Goal: Transaction & Acquisition: Purchase product/service

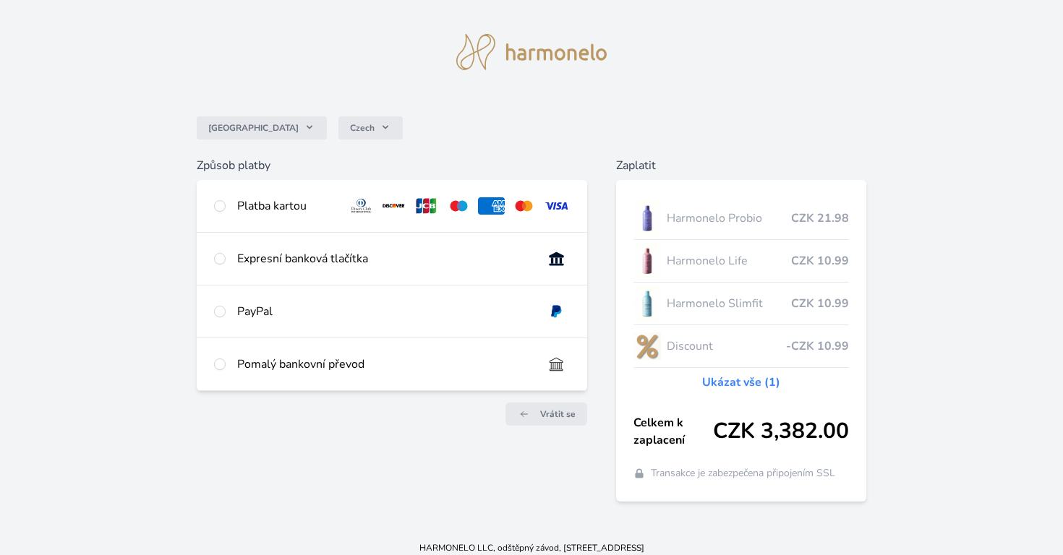
scroll to position [25, 0]
click at [287, 205] on div "Platba kartou" at bounding box center [287, 205] width 100 height 17
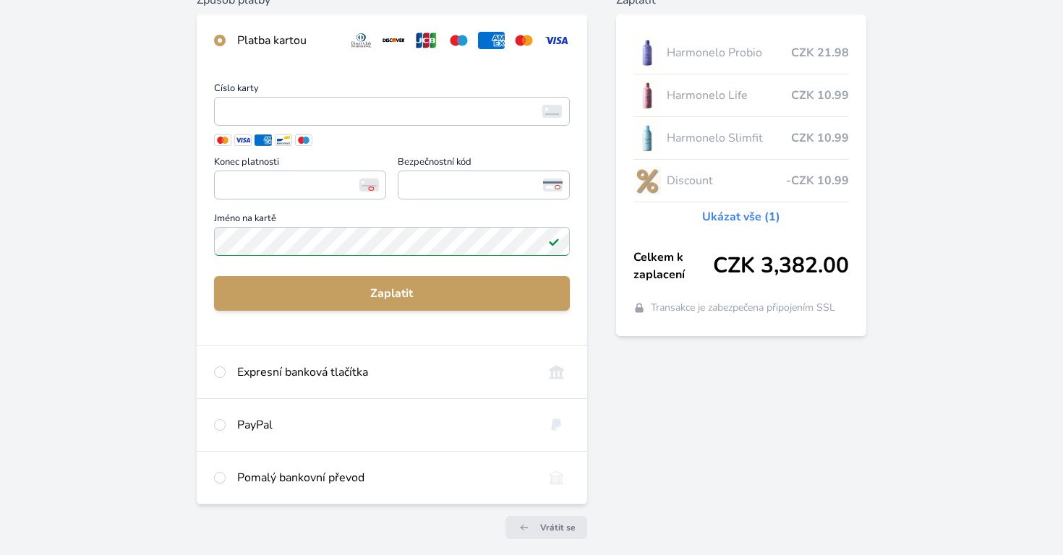
click at [269, 364] on div "Expresní banková tlačítka" at bounding box center [384, 372] width 294 height 17
radio input "false"
radio input "true"
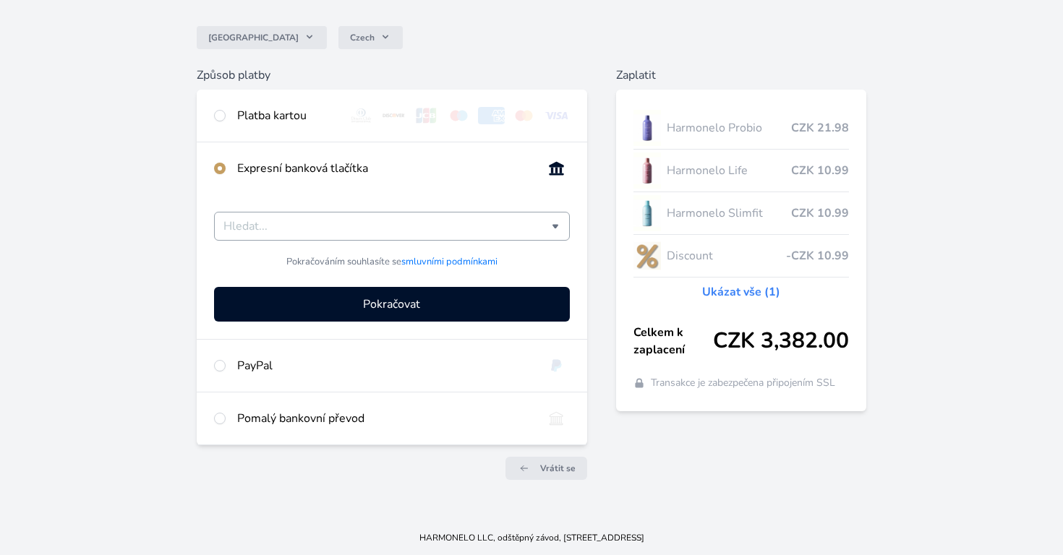
click at [255, 229] on input "Česká spořitelna Komerční banka mTransfer Fio banka Moneta Money Bank Raiffeise…" at bounding box center [387, 226] width 328 height 17
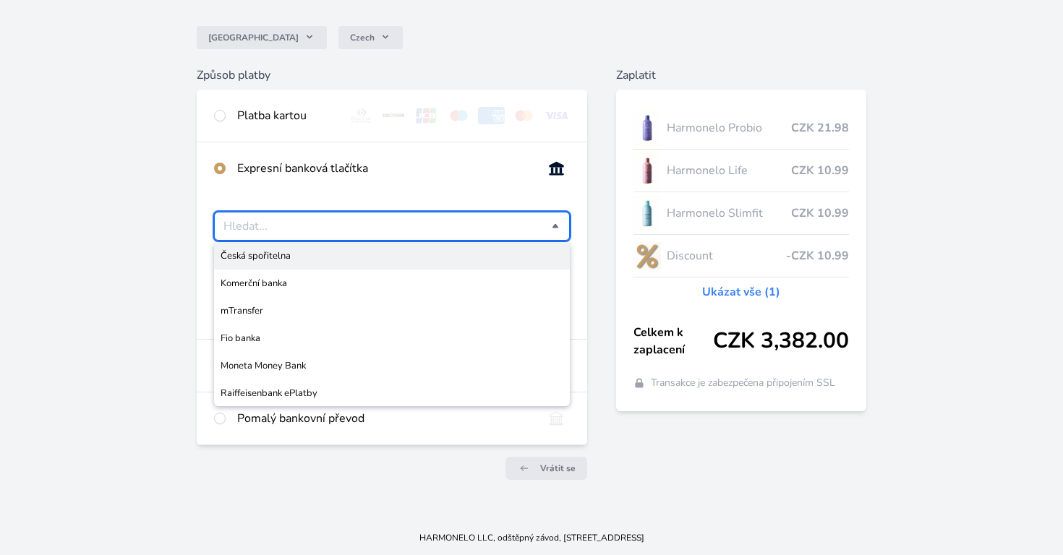
click at [267, 229] on input "Česká spořitelna Komerční banka mTransfer Fio banka Moneta Money Bank Raiffeise…" at bounding box center [387, 226] width 328 height 17
click at [167, 231] on div "Česko Czech Způsob platby Platba kartou Číslo karty <p>Your browser does not su…" at bounding box center [531, 203] width 1063 height 635
type input "Vyberte svou banku"
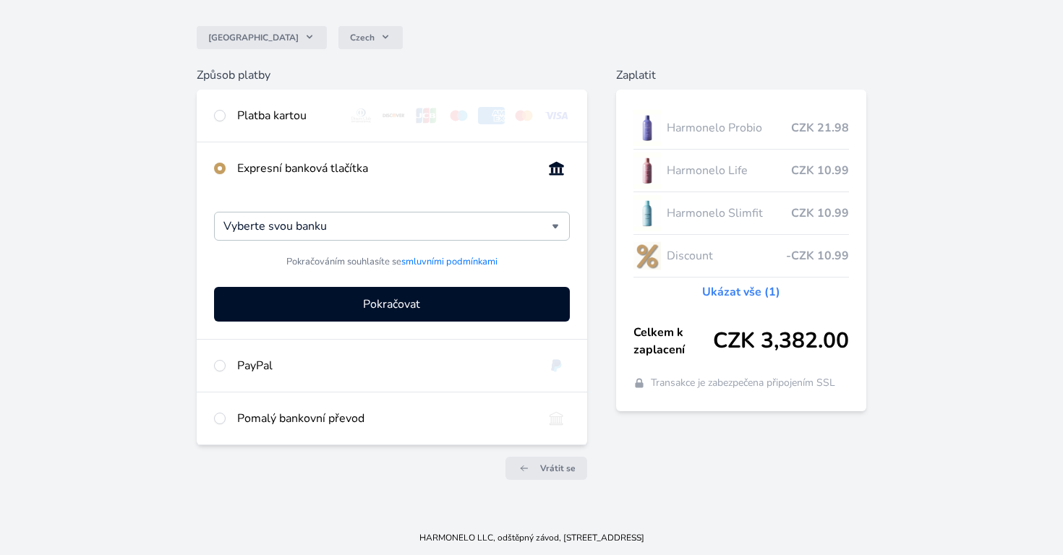
click at [259, 363] on div "PayPal" at bounding box center [384, 365] width 294 height 17
radio input "false"
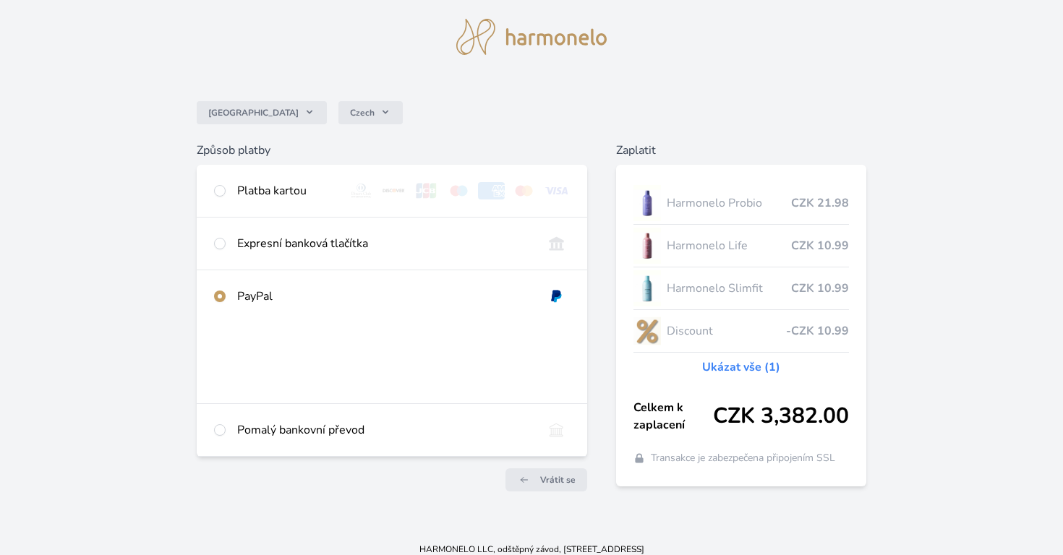
click at [248, 418] on div "Pomalý bankovní převod" at bounding box center [392, 430] width 391 height 52
radio input "false"
radio input "true"
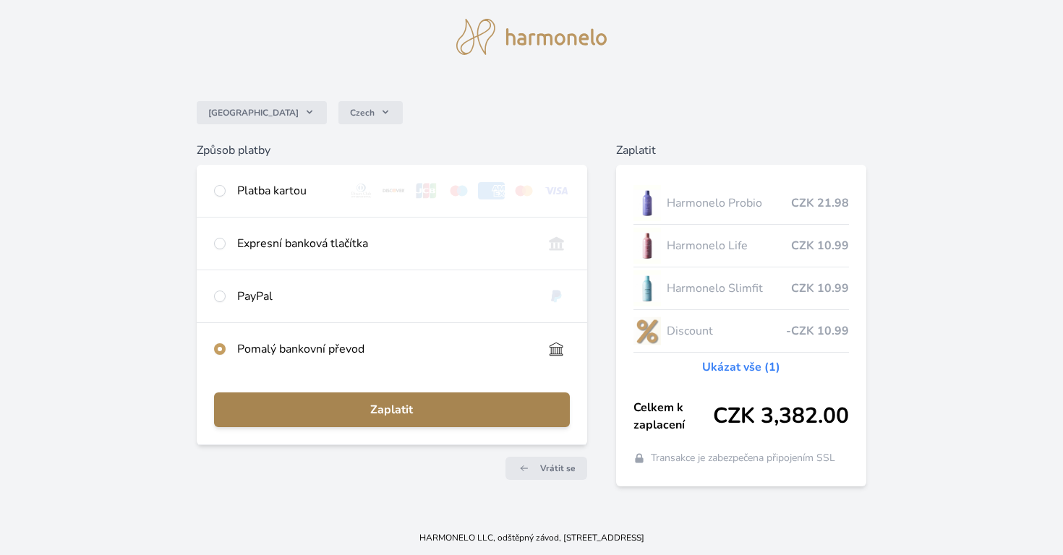
click at [382, 410] on span "Zaplatit" at bounding box center [392, 409] width 333 height 17
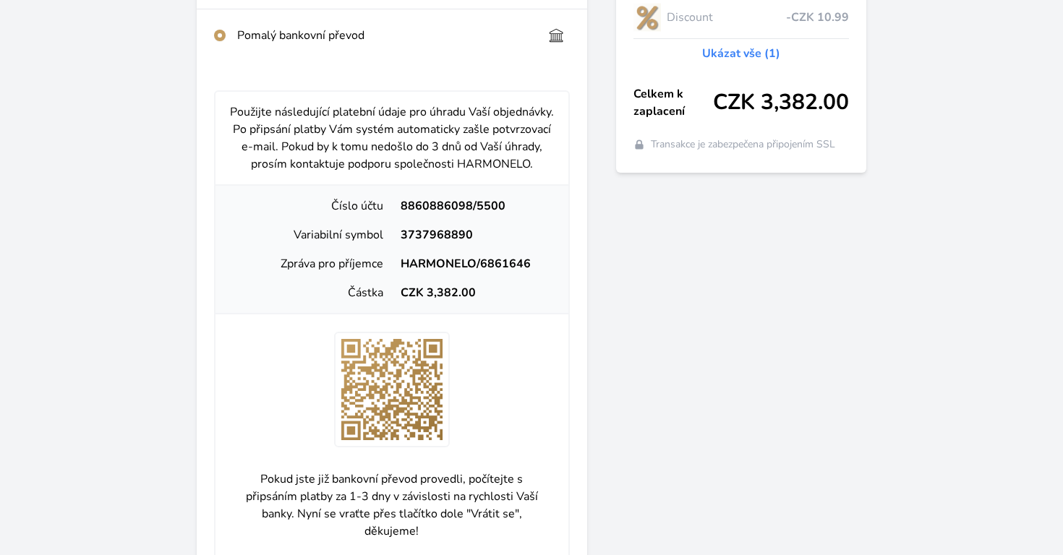
scroll to position [354, 0]
